Goal: Task Accomplishment & Management: Manage account settings

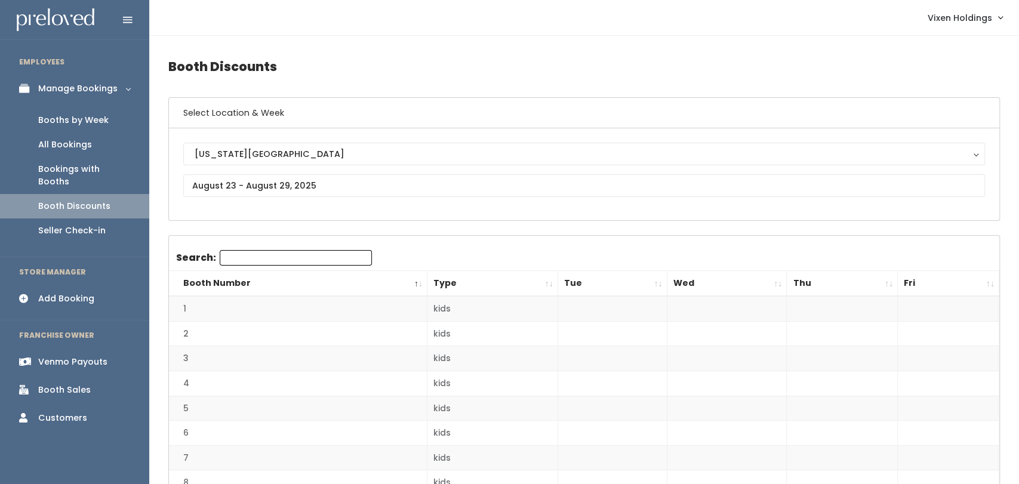
scroll to position [1, 0]
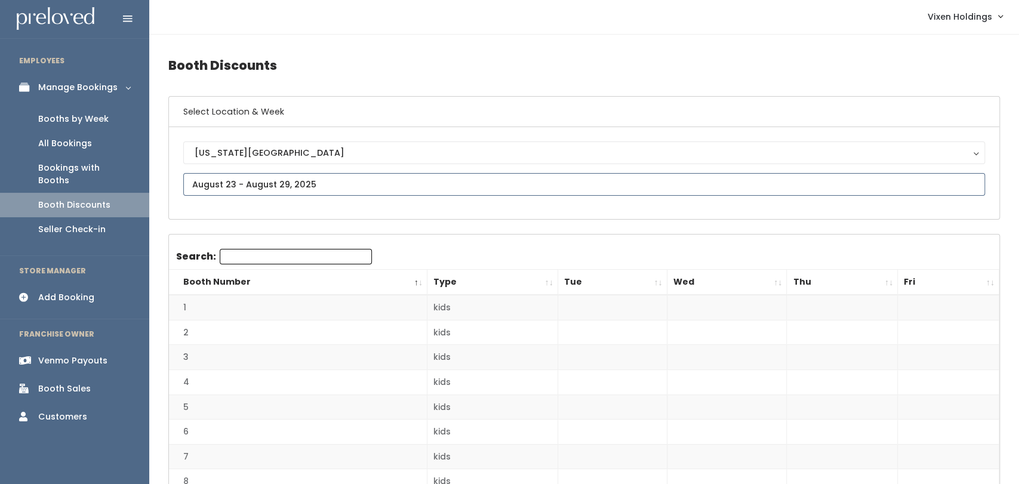
click at [292, 179] on input "text" at bounding box center [584, 184] width 802 height 23
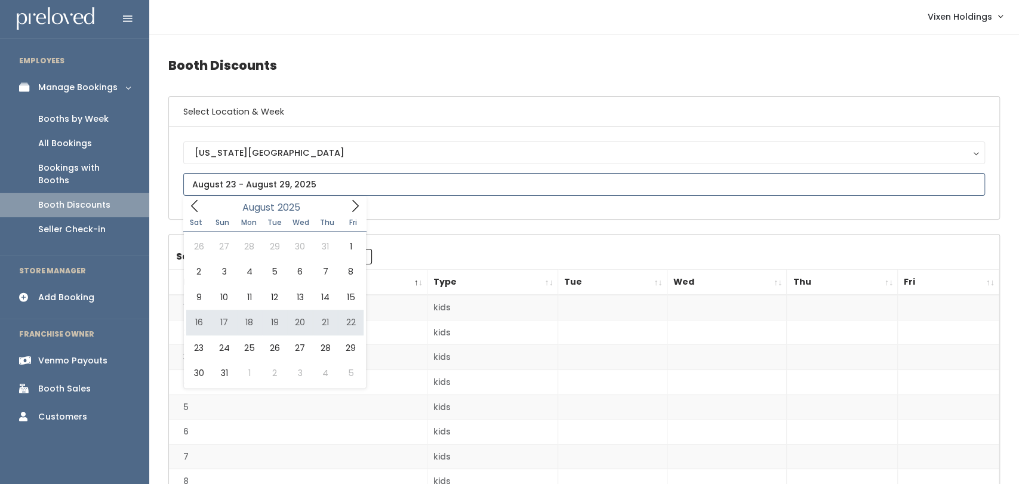
type input "August 16 to August 22"
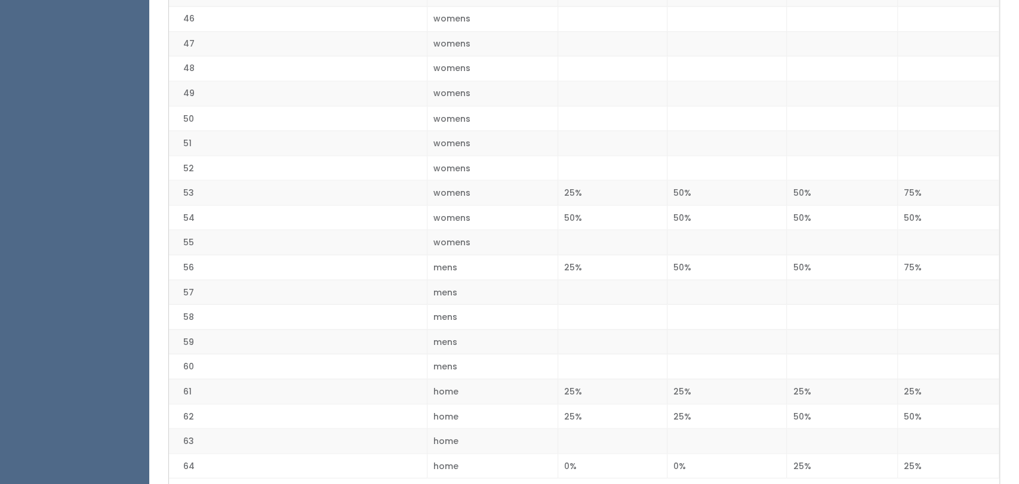
scroll to position [1485, 0]
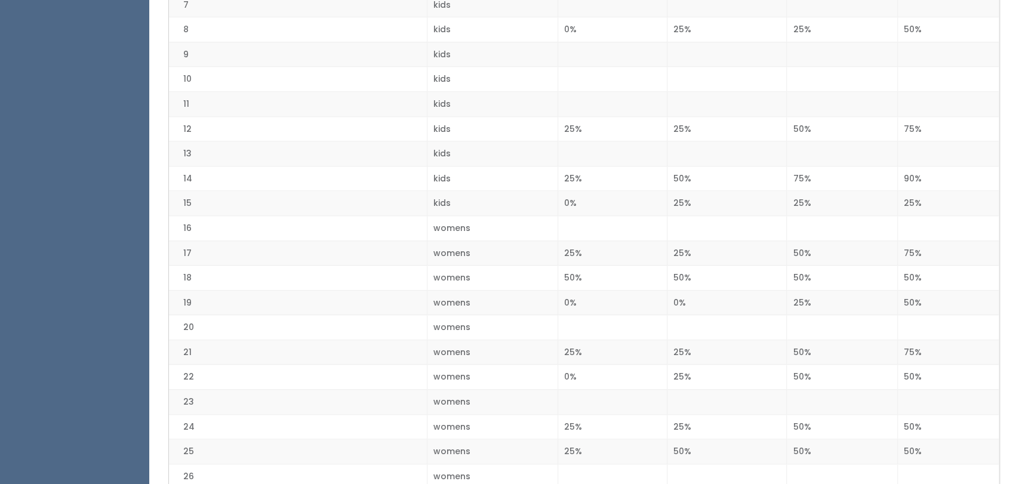
scroll to position [454, 0]
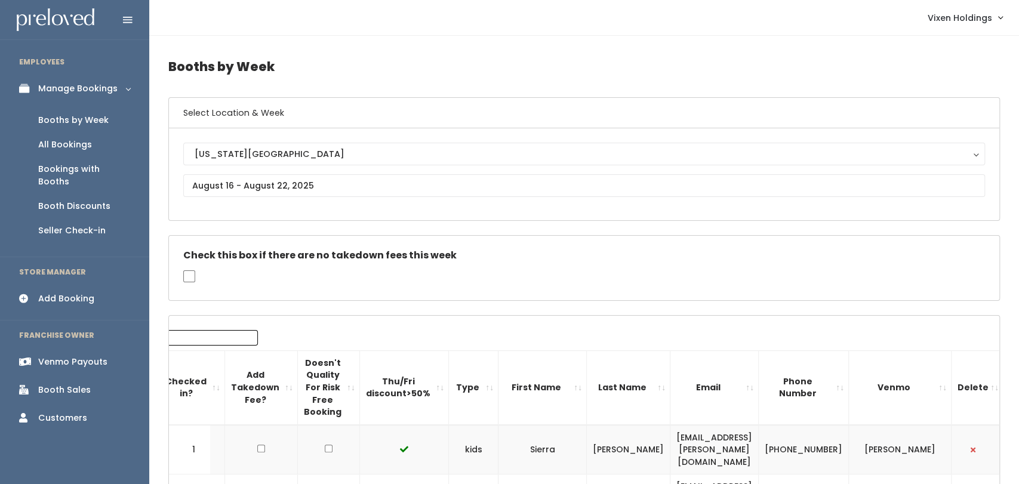
click at [88, 200] on div "Booth Discounts" at bounding box center [74, 206] width 72 height 13
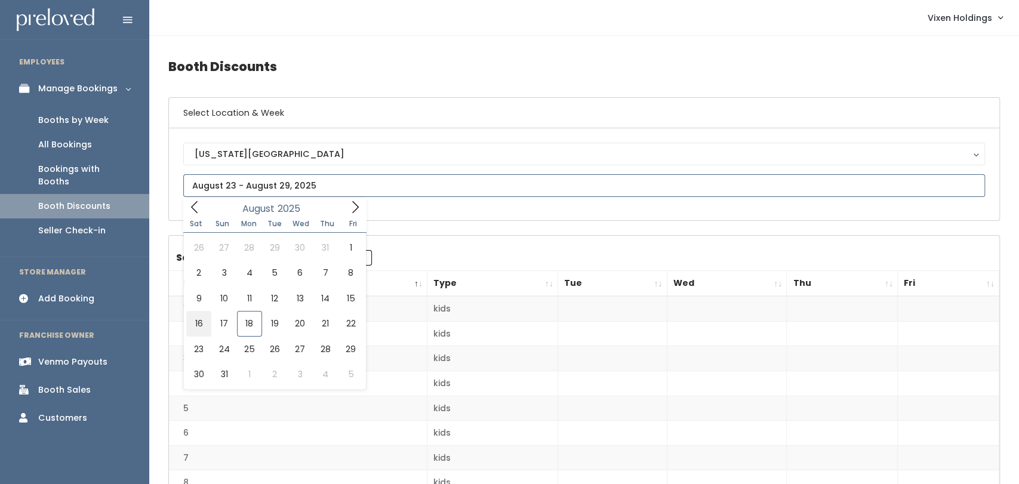
type input "[DATE] to [DATE]"
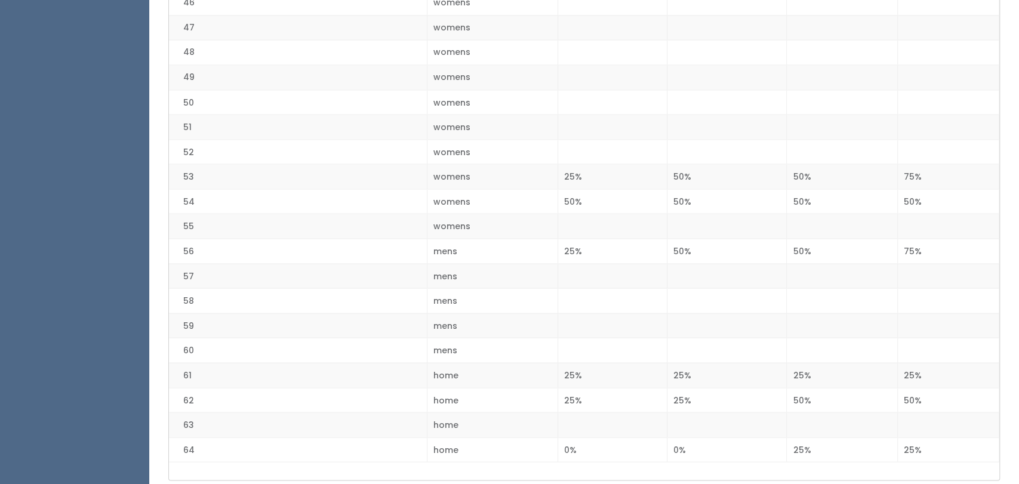
scroll to position [1424, 0]
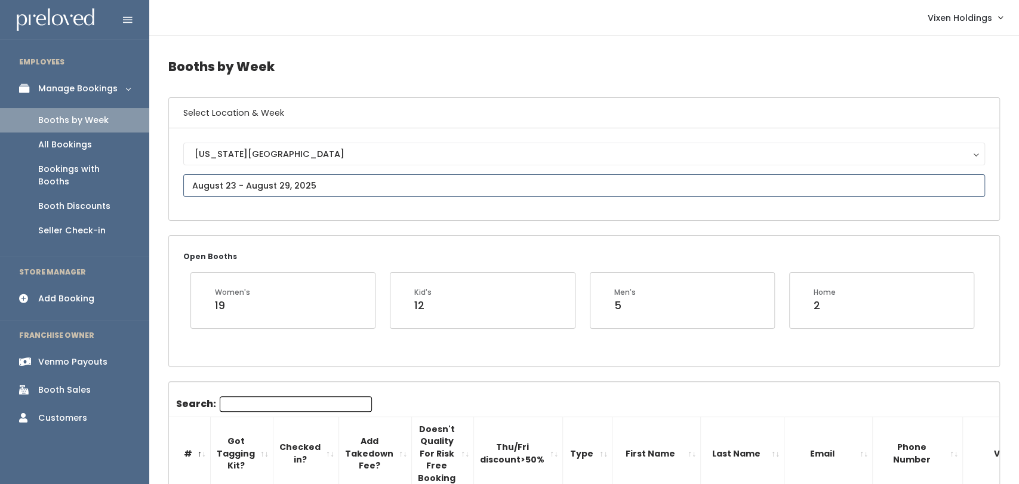
click at [261, 180] on input "text" at bounding box center [584, 185] width 802 height 23
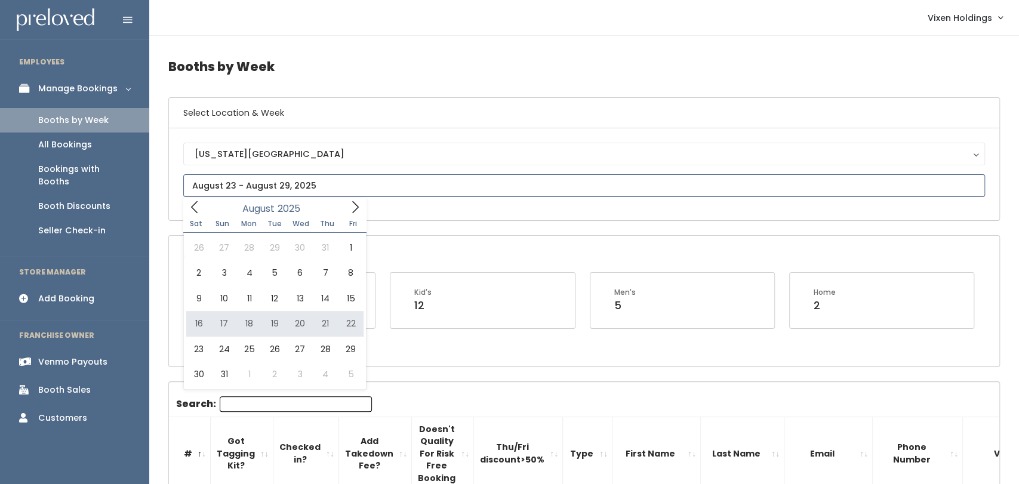
type input "August 16 to August 22"
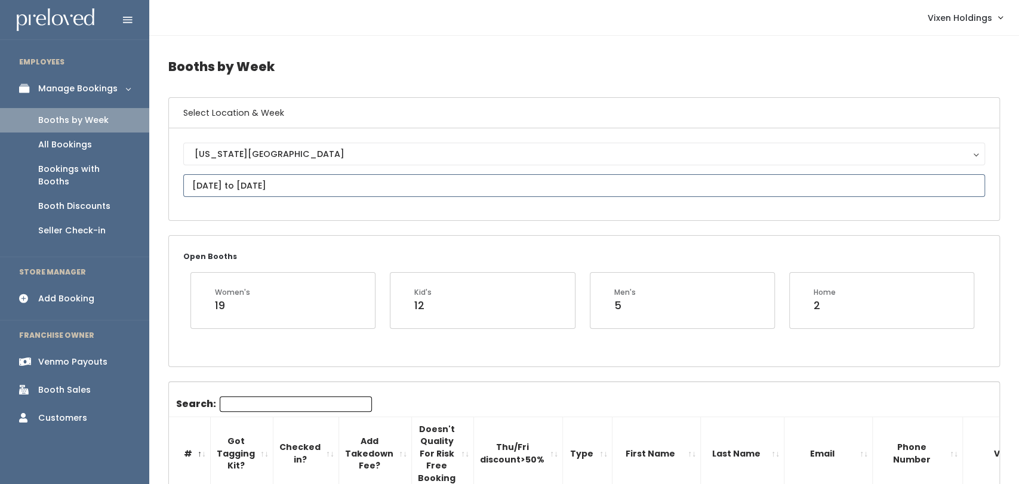
scroll to position [112, 0]
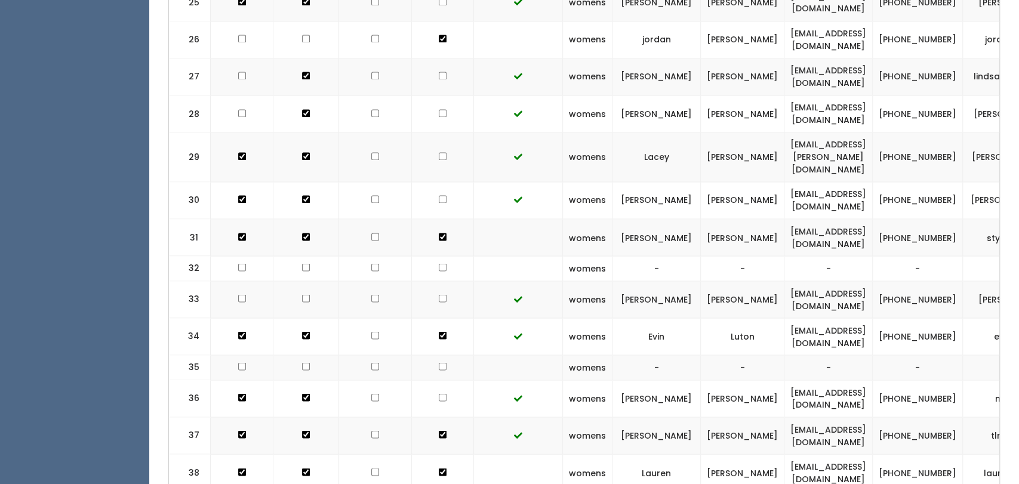
scroll to position [1294, 0]
click at [538, 257] on td at bounding box center [518, 269] width 89 height 25
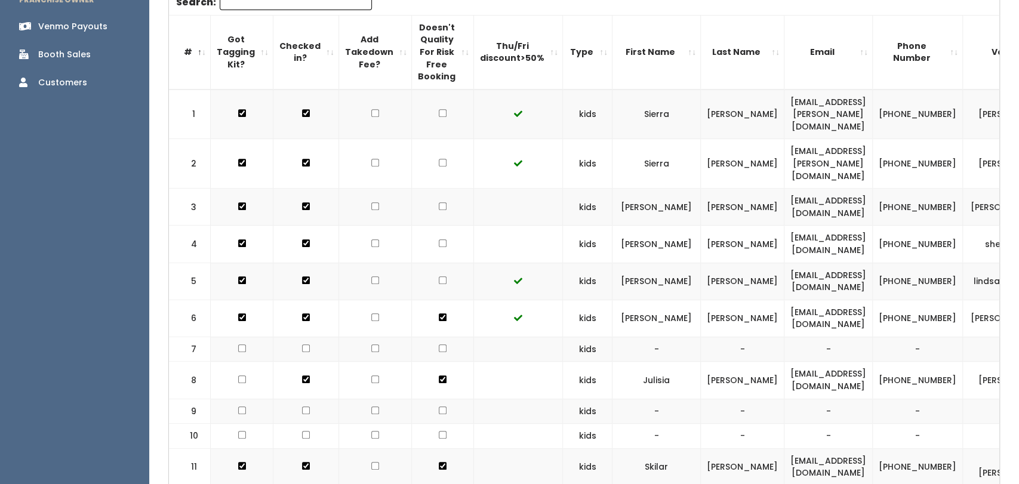
scroll to position [2221, 0]
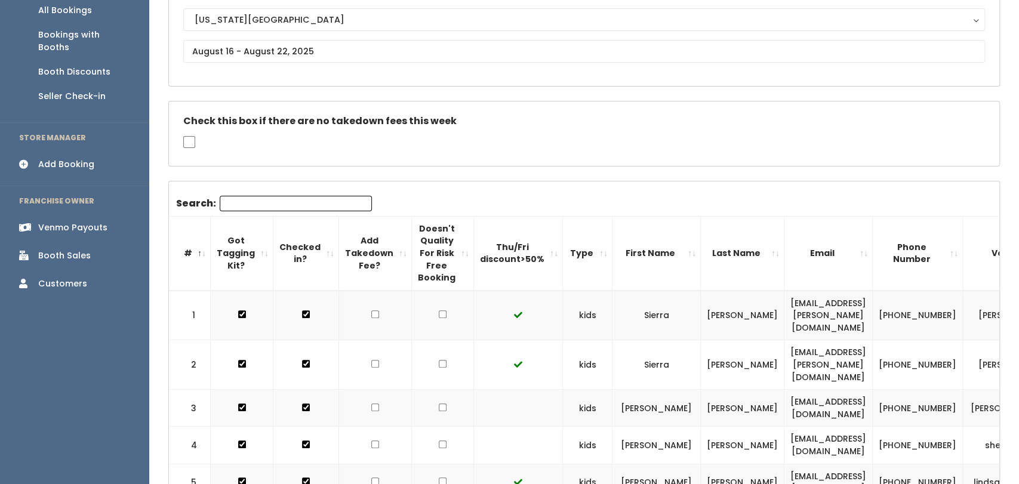
scroll to position [0, 0]
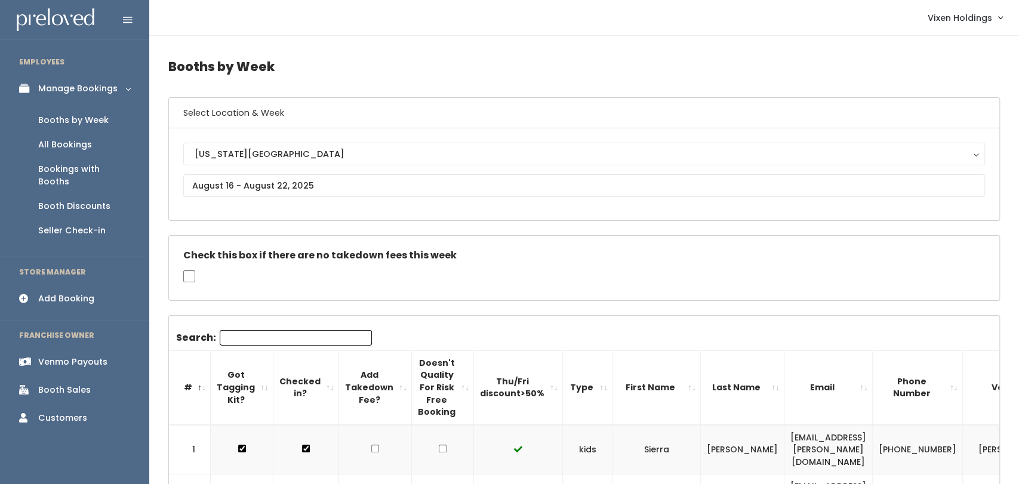
click at [100, 200] on link "Booth Discounts" at bounding box center [74, 206] width 149 height 24
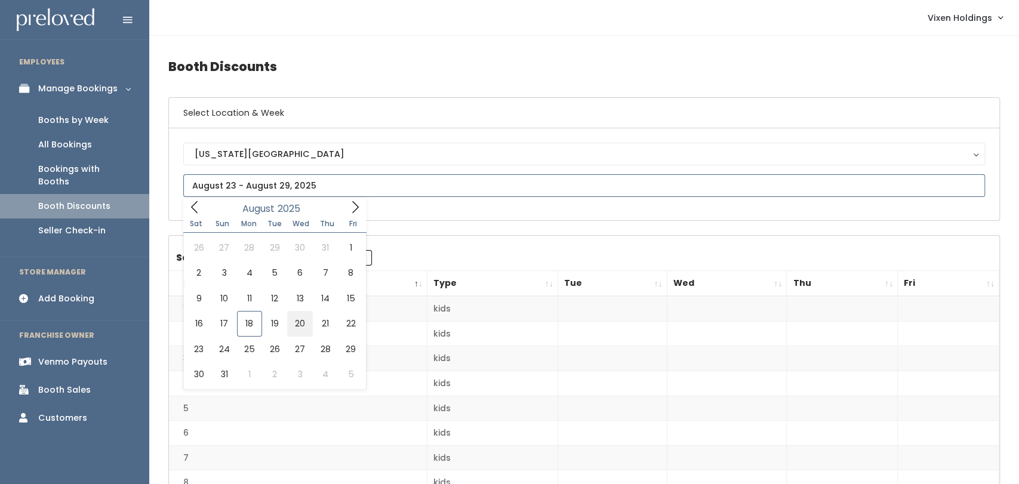
type input "[DATE] to [DATE]"
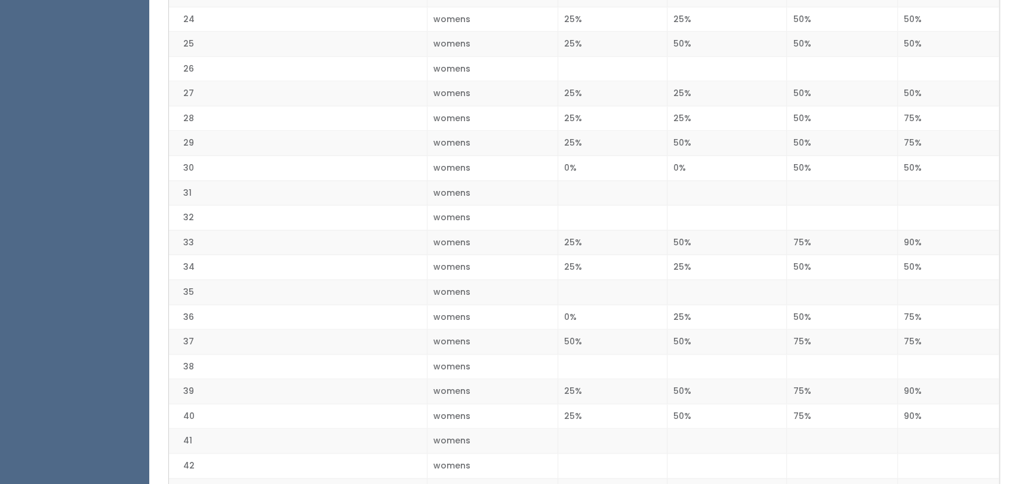
scroll to position [861, 0]
